Goal: Communication & Community: Answer question/provide support

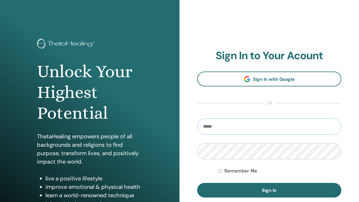
type input "**********"
click at [269, 190] on button "Sign In" at bounding box center [269, 190] width 144 height 15
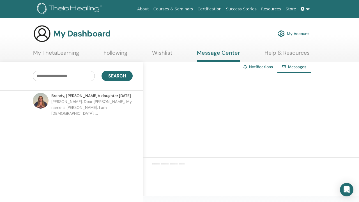
click at [92, 101] on p "[PERSON_NAME]: Dear [PERSON_NAME], My name is [PERSON_NAME]. I am [DEMOGRAPHIC_…" at bounding box center [91, 107] width 81 height 17
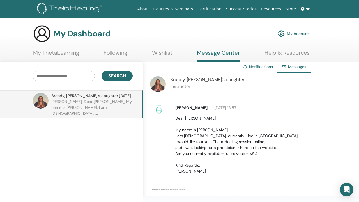
scroll to position [7, 0]
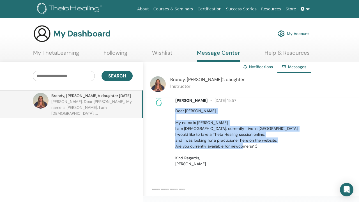
drag, startPoint x: 175, startPoint y: 111, endPoint x: 197, endPoint y: 167, distance: 60.4
click at [197, 167] on div "[PERSON_NAME] Ezüst [DATE] 15:57 Dear [PERSON_NAME], My name is [PERSON_NAME]. …" at bounding box center [255, 132] width 207 height 74
copy p "Dear [PERSON_NAME], My name is [PERSON_NAME]. I am [DEMOGRAPHIC_DATA], currentl…"
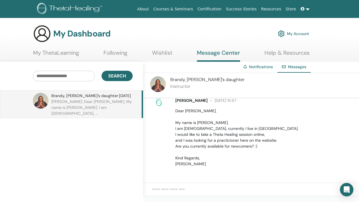
click at [163, 138] on div at bounding box center [162, 131] width 17 height 69
click at [151, 10] on link "About" at bounding box center [143, 9] width 16 height 10
